Goal: Navigation & Orientation: Understand site structure

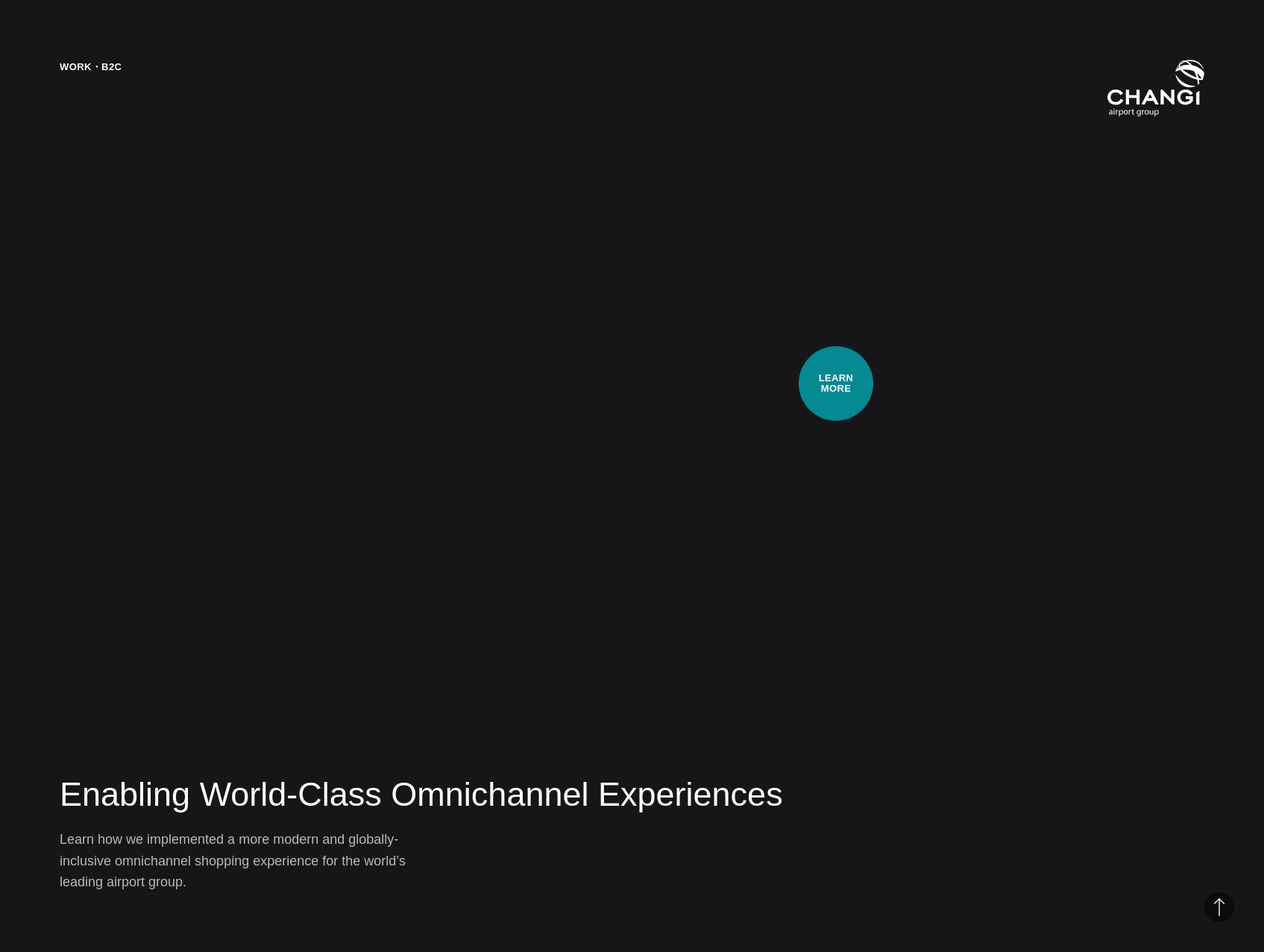
scroll to position [3804, 0]
click at [699, 445] on div "Work・B2C Enabling World-Class Omnichannel Experiences Learn how we implemented …" at bounding box center [632, 476] width 1264 height 952
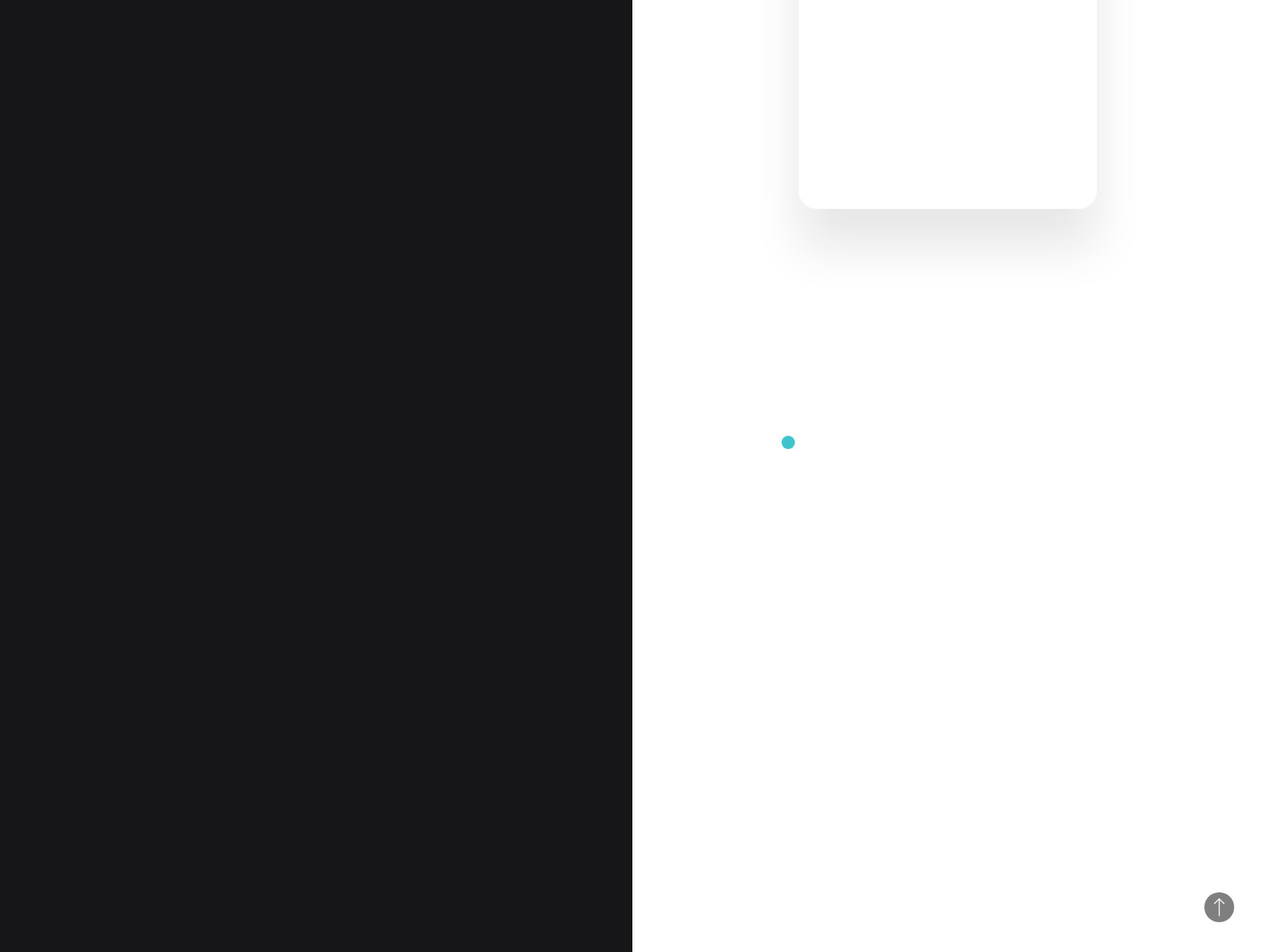
scroll to position [1641, 0]
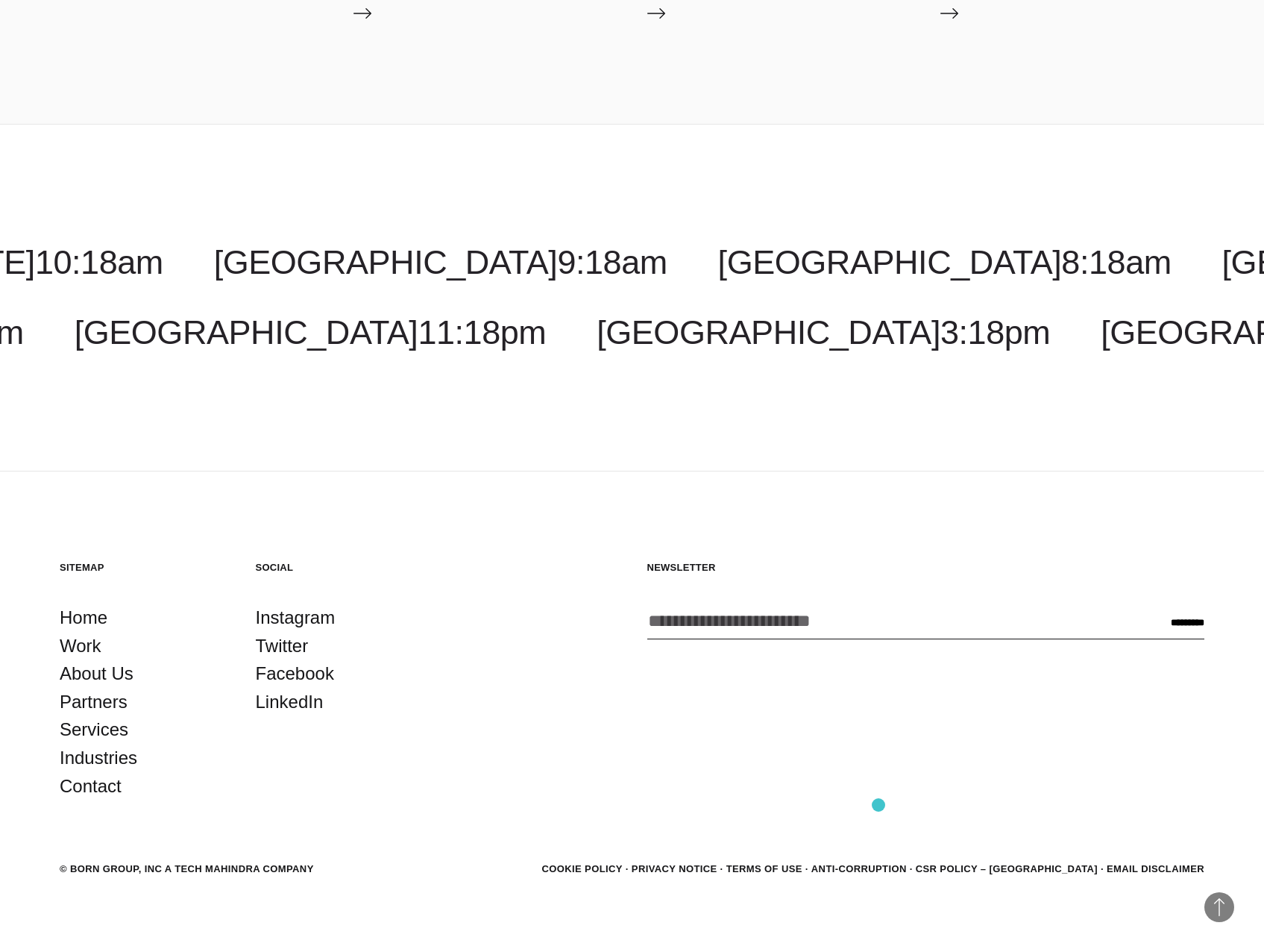
scroll to position [6060, 0]
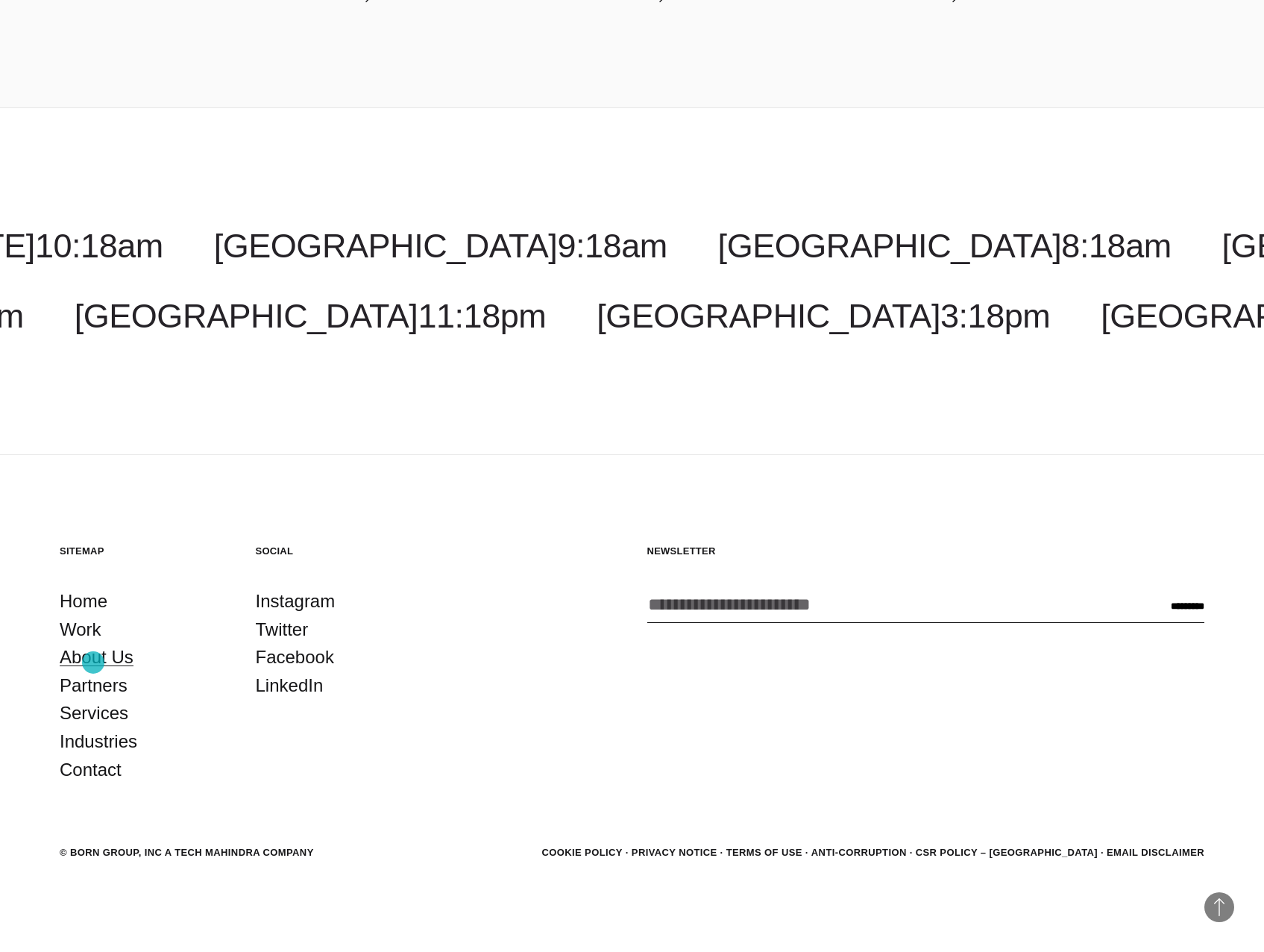
click at [93, 663] on link "About Us" at bounding box center [96, 656] width 74 height 29
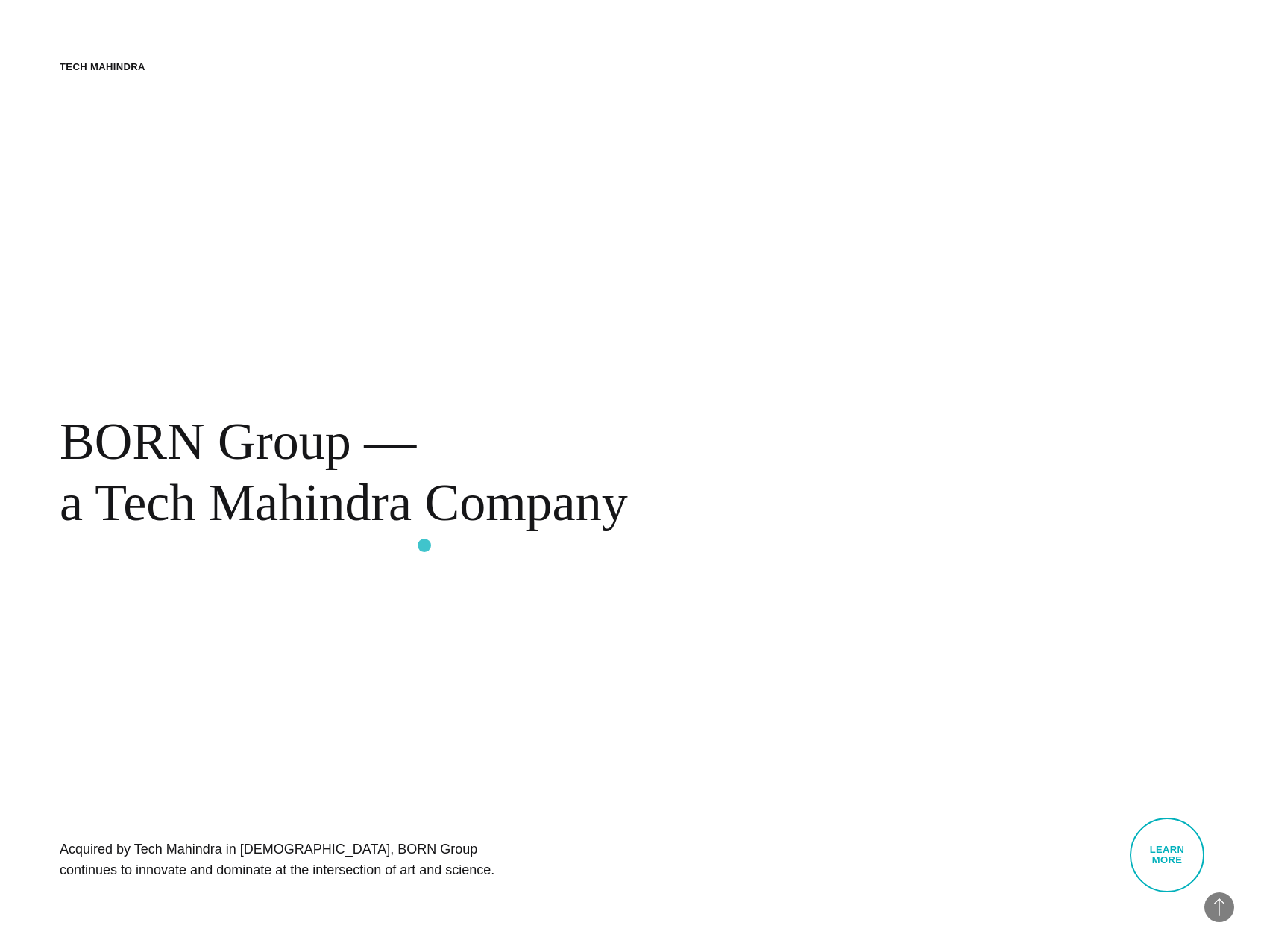
scroll to position [1119, 0]
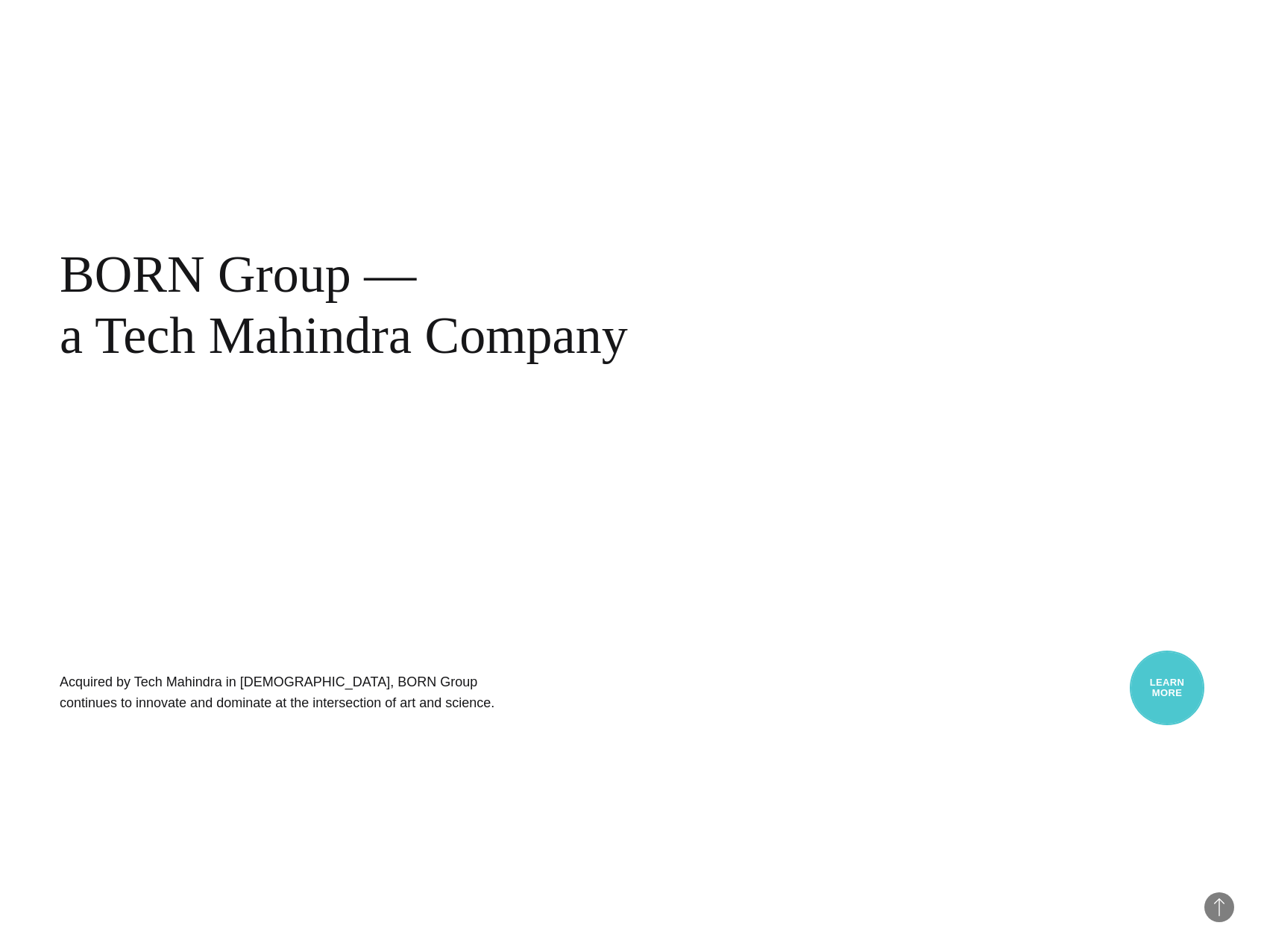
click at [1178, 687] on link "Learn More" at bounding box center [1167, 688] width 75 height 75
